Goal: Find specific page/section: Find specific page/section

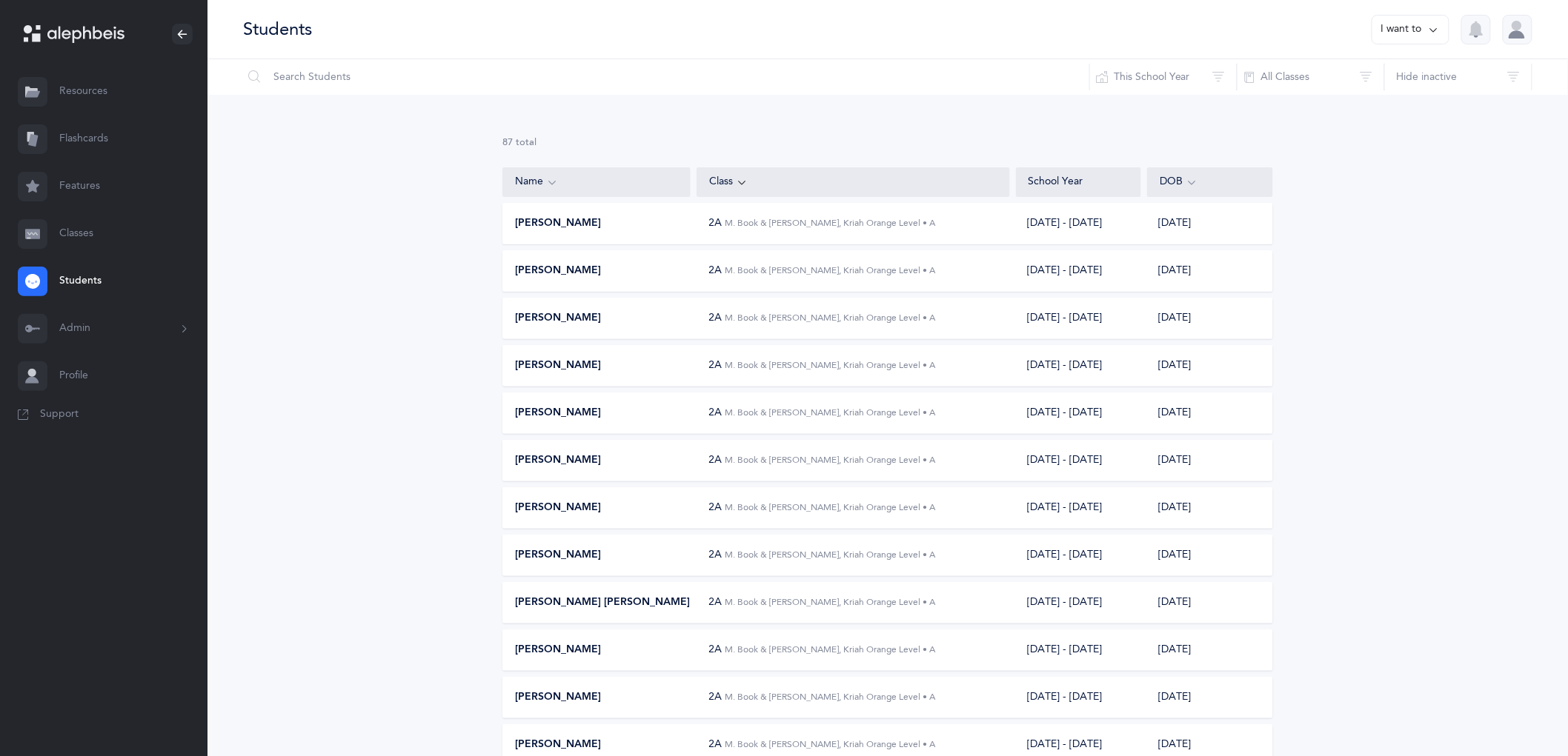
click at [62, 331] on button "Admin" at bounding box center [103, 329] width 208 height 48
click at [92, 378] on link "Staff" at bounding box center [133, 369] width 149 height 33
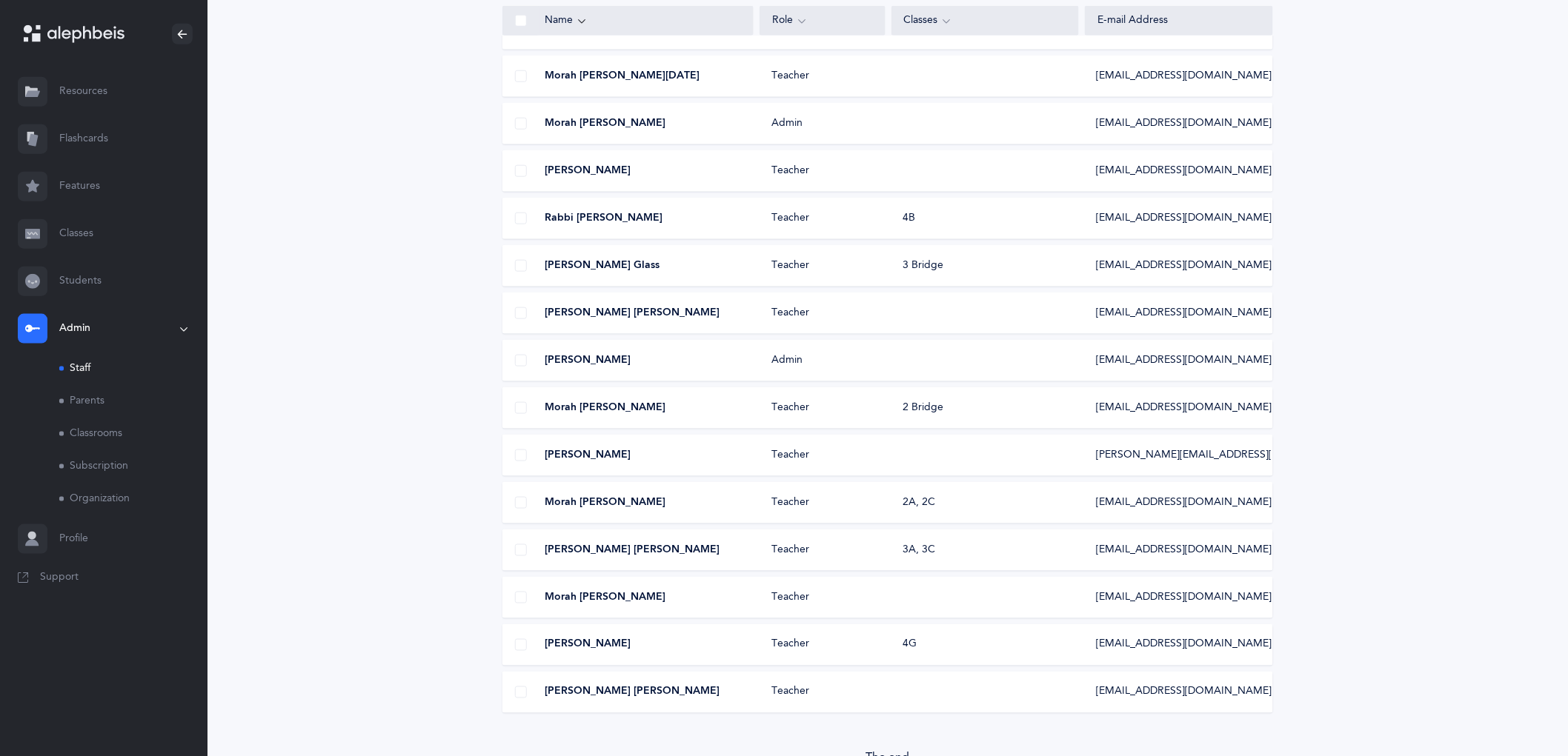
scroll to position [575, 0]
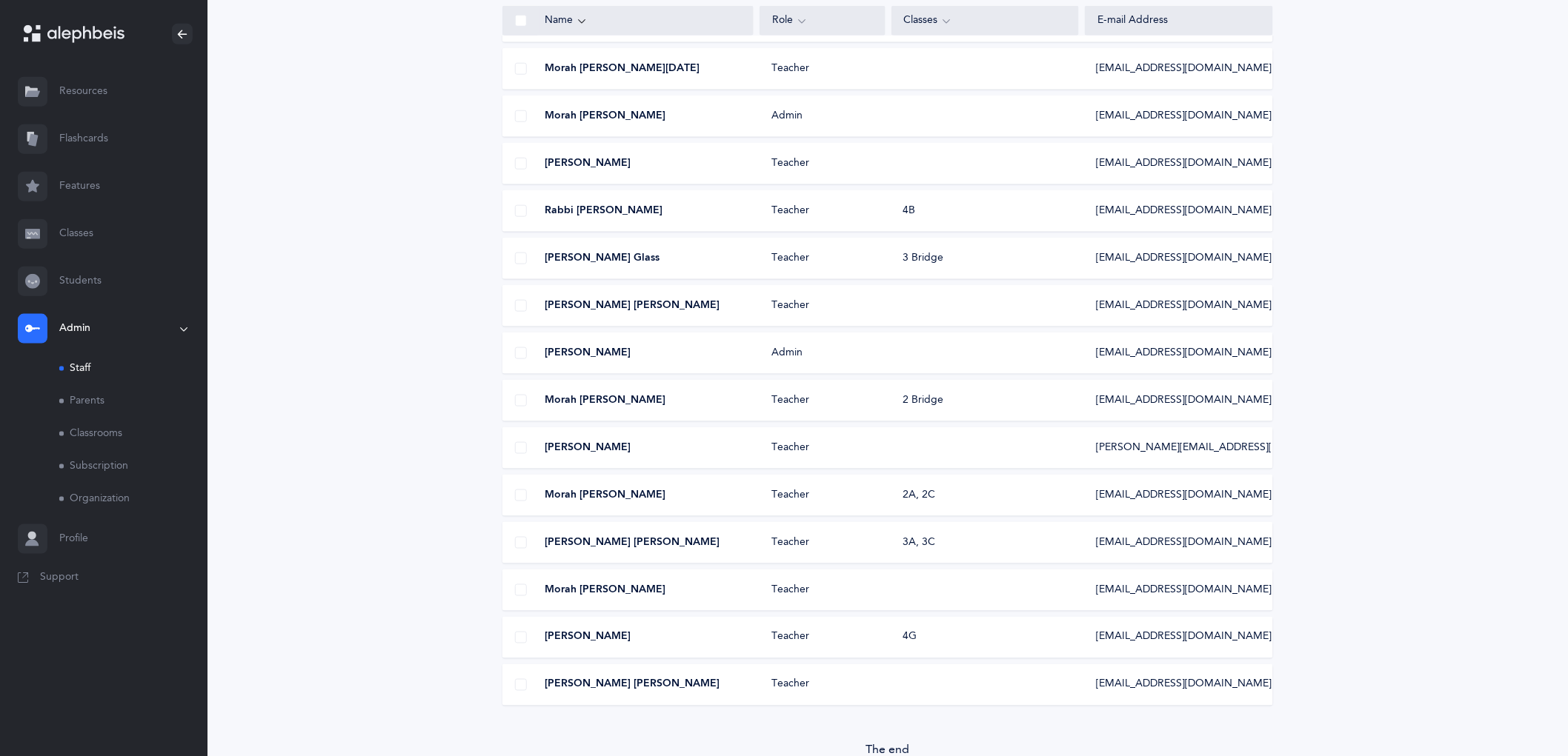
click at [970, 597] on div "Morah [PERSON_NAME] Teacher [EMAIL_ADDRESS][DOMAIN_NAME]" at bounding box center [887, 590] width 771 height 42
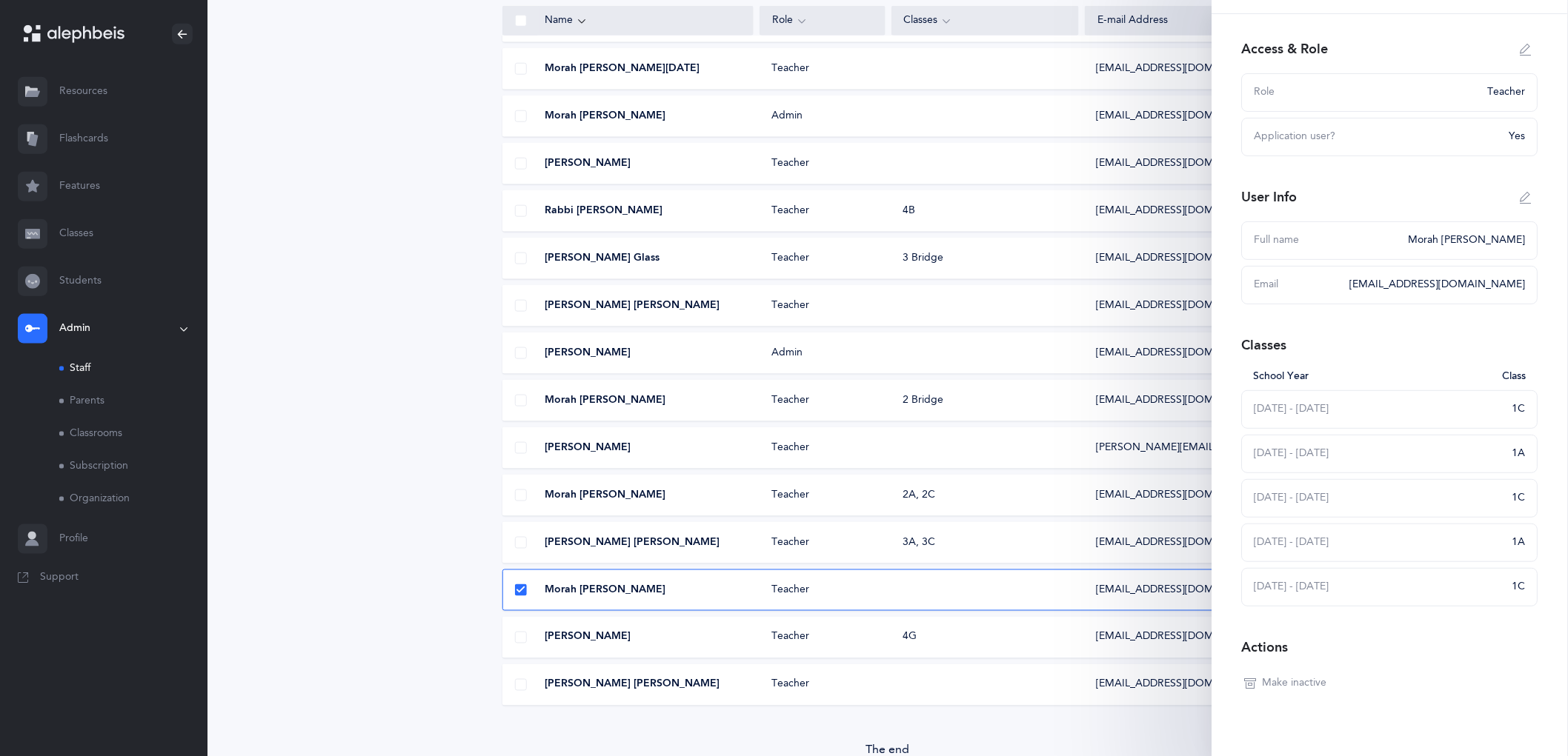
scroll to position [68, 0]
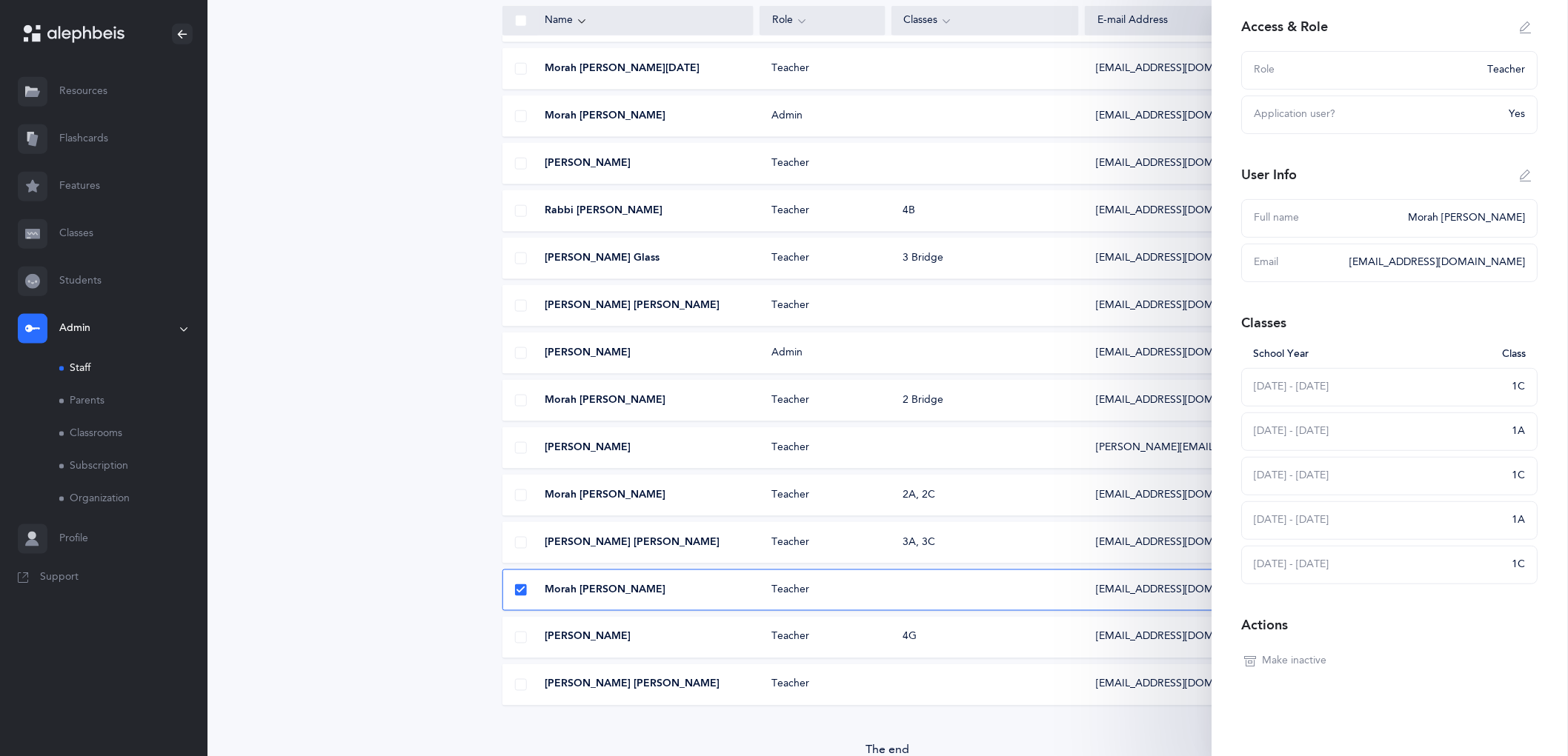
click at [1497, 370] on div "[DATE] - [DATE] 1C" at bounding box center [1390, 387] width 296 height 39
click at [1512, 391] on div "1C" at bounding box center [1519, 387] width 13 height 15
click at [1488, 387] on div "[DATE] - [DATE]" at bounding box center [1378, 387] width 249 height 15
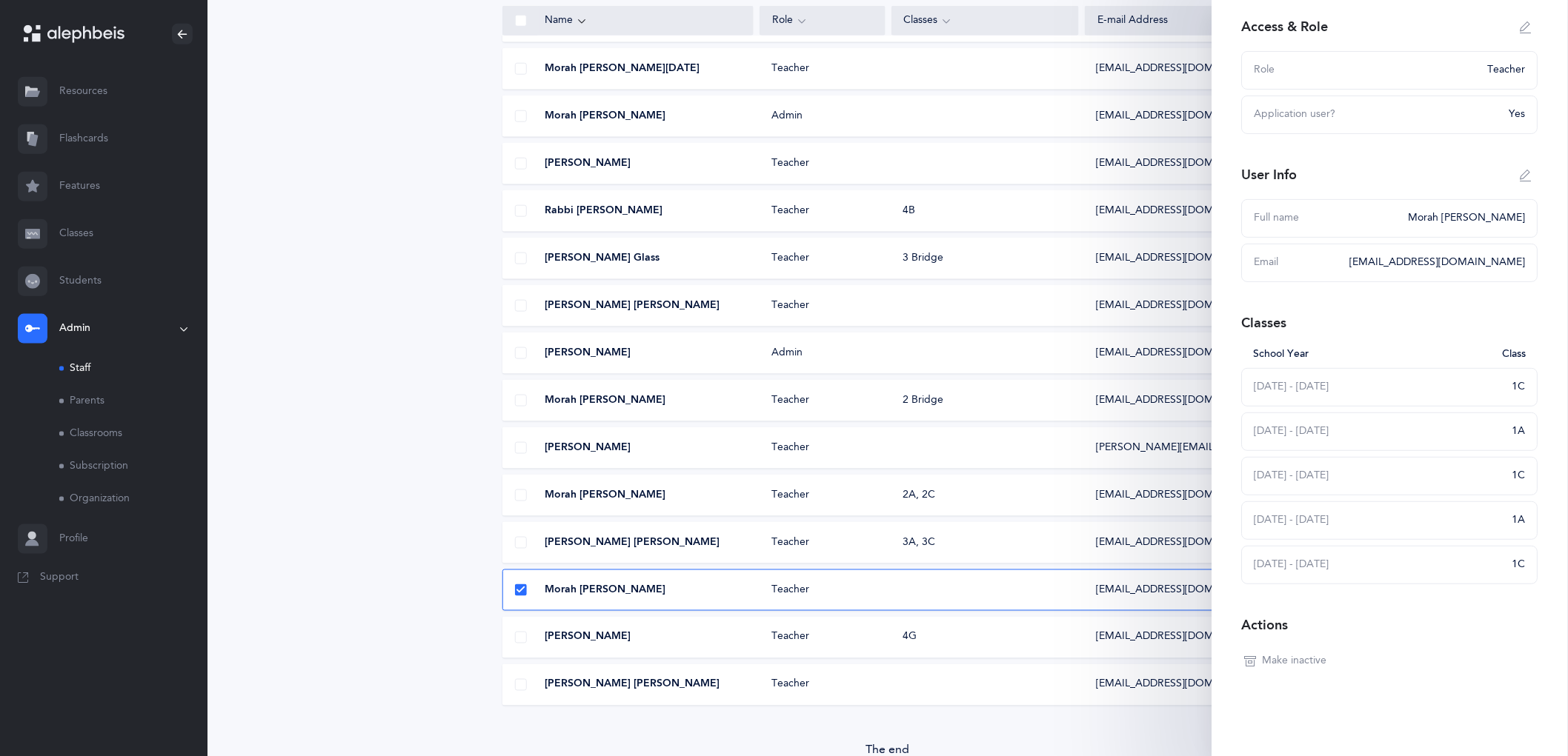
click at [1475, 354] on div "School Year" at bounding box center [1373, 355] width 240 height 15
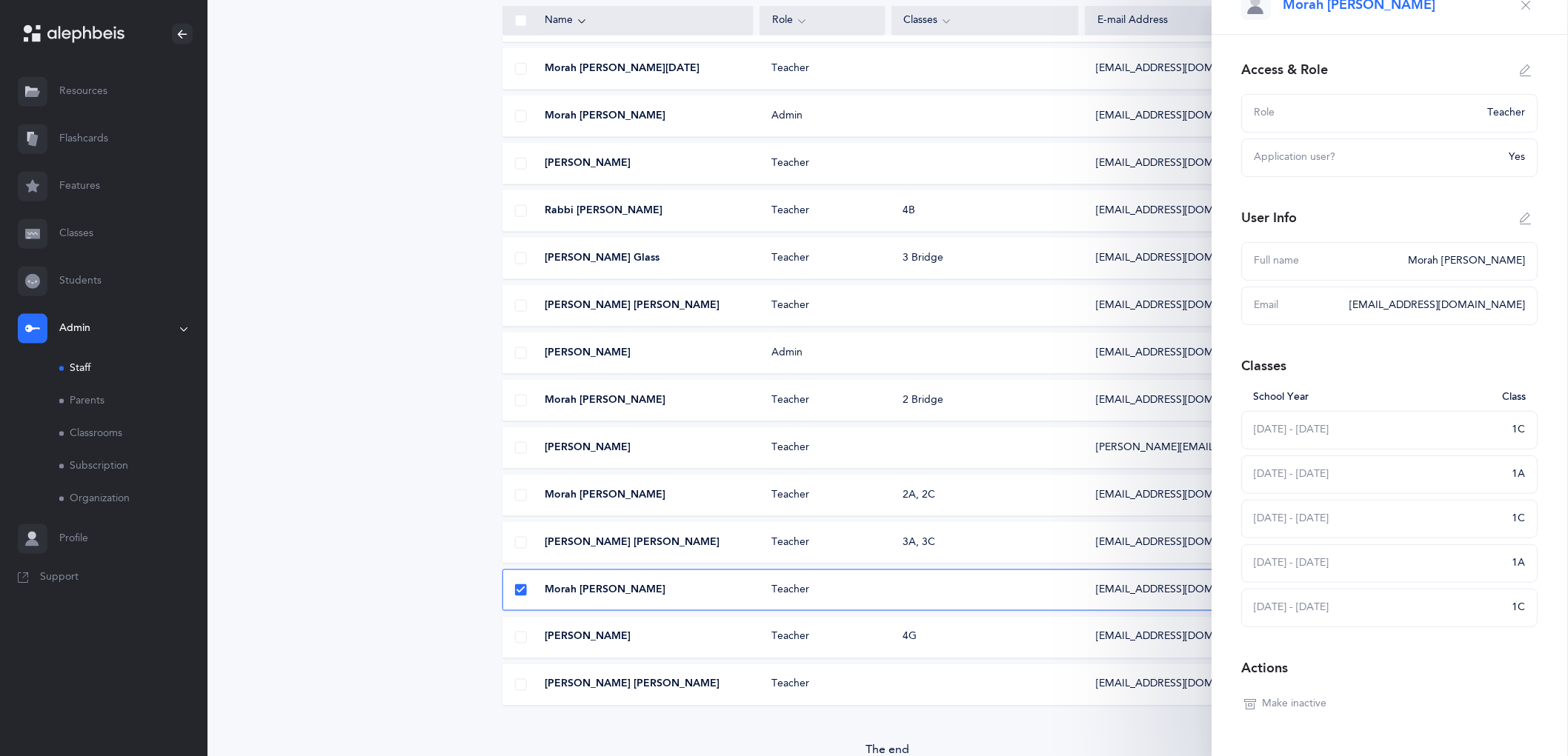
scroll to position [0, 0]
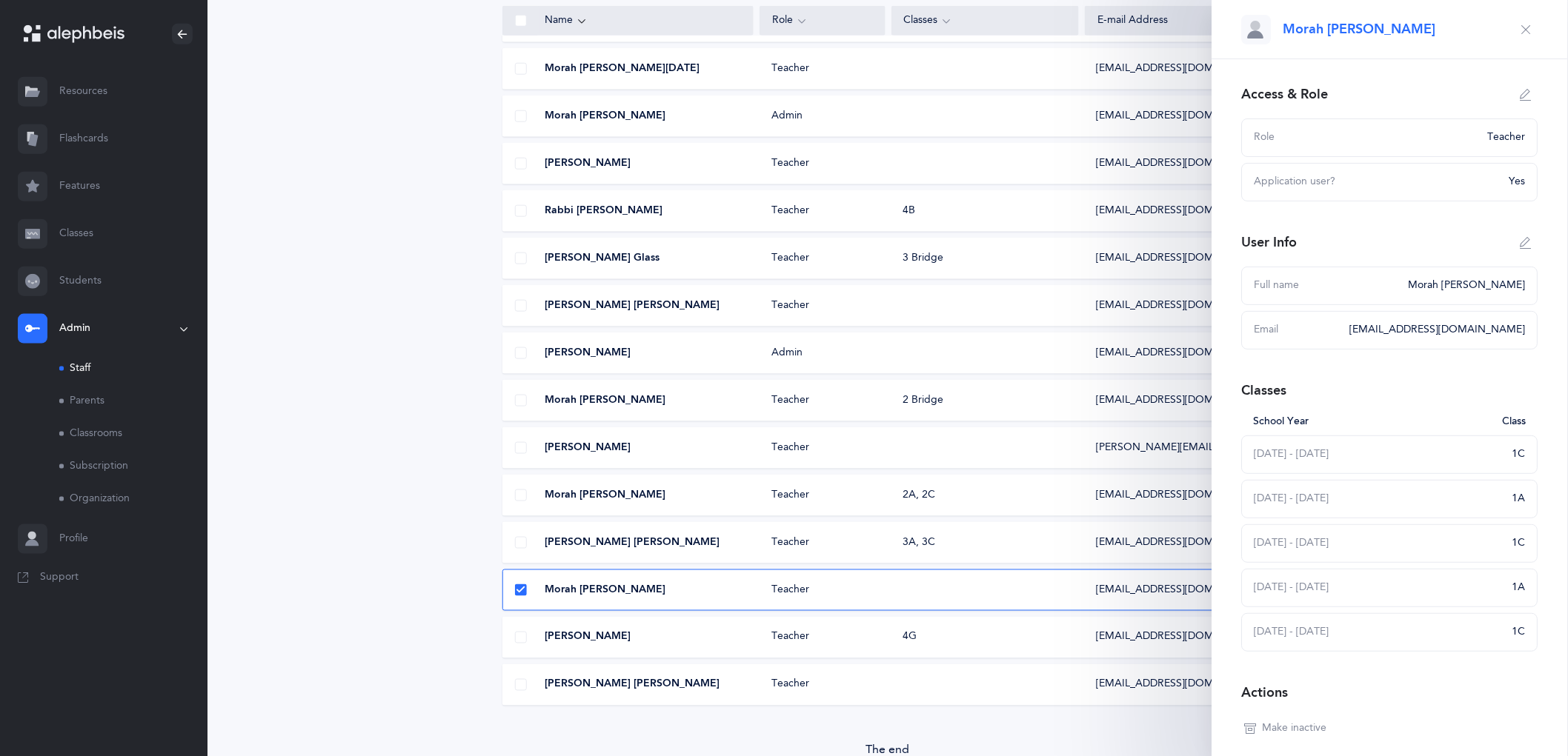
drag, startPoint x: 1517, startPoint y: 28, endPoint x: 1494, endPoint y: 31, distance: 23.2
click at [1520, 28] on icon "button" at bounding box center [1526, 30] width 11 height 11
